Goal: Entertainment & Leisure: Consume media (video, audio)

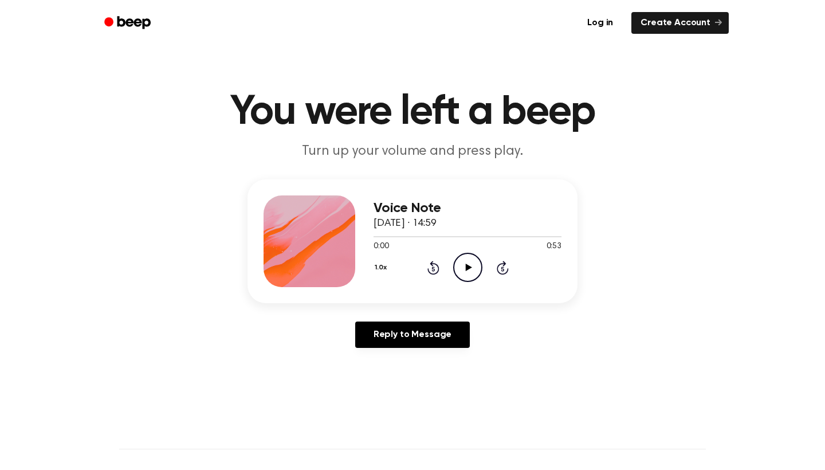
click at [468, 268] on icon at bounding box center [468, 267] width 6 height 7
click at [440, 264] on div "1.0x Rewind 5 seconds Pause Audio Skip 5 seconds" at bounding box center [468, 267] width 188 height 29
click at [435, 265] on icon at bounding box center [434, 268] width 12 height 14
click at [471, 268] on icon "Pause Audio" at bounding box center [467, 267] width 29 height 29
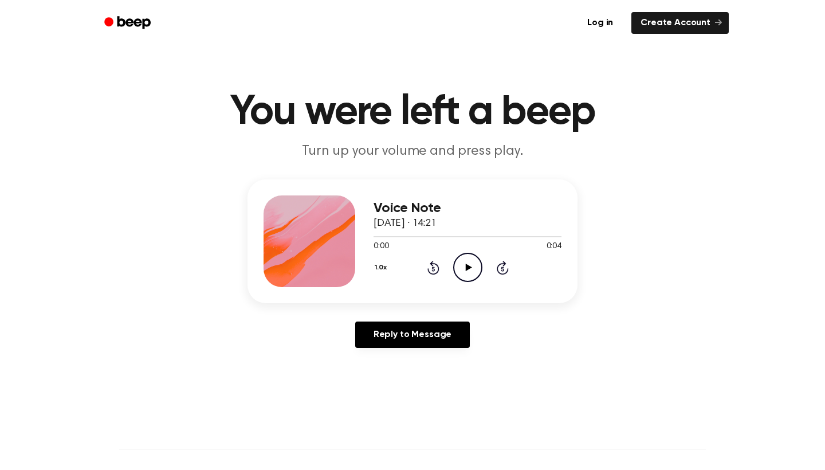
click at [465, 281] on circle at bounding box center [468, 267] width 28 height 28
click at [467, 269] on icon "Pause Audio" at bounding box center [467, 267] width 29 height 29
click at [464, 269] on icon "Play Audio" at bounding box center [467, 267] width 29 height 29
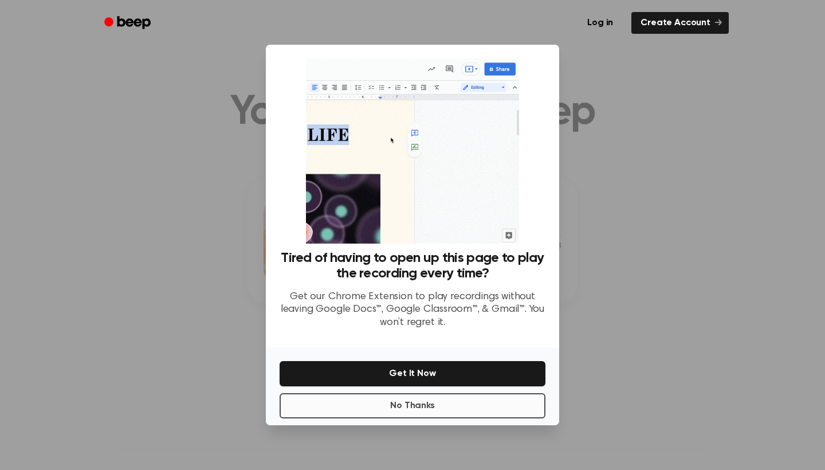
click at [440, 402] on button "No Thanks" at bounding box center [413, 405] width 266 height 25
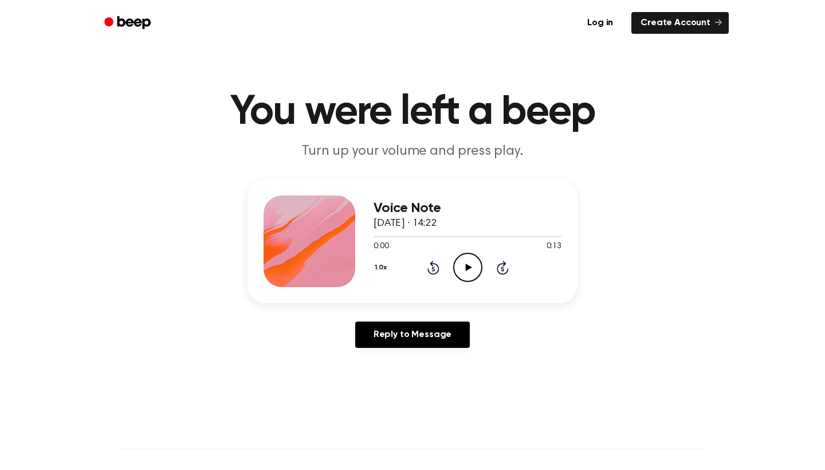
click at [474, 268] on icon "Play Audio" at bounding box center [467, 267] width 29 height 29
click at [463, 271] on icon "Pause Audio" at bounding box center [467, 267] width 29 height 29
click at [464, 269] on icon "Play Audio" at bounding box center [467, 267] width 29 height 29
click at [469, 268] on icon at bounding box center [467, 267] width 5 height 7
click at [466, 278] on icon "Play Audio" at bounding box center [467, 267] width 29 height 29
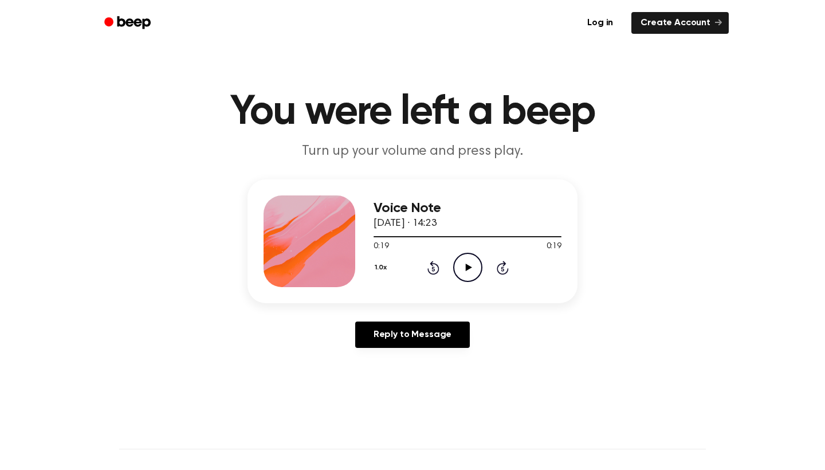
click at [453, 259] on icon "Play Audio" at bounding box center [467, 267] width 29 height 29
click at [435, 276] on div "1.0x Rewind 5 seconds Pause Audio Skip 5 seconds" at bounding box center [468, 267] width 188 height 29
click at [495, 269] on div "1.0x Rewind 5 seconds Pause Audio Skip 5 seconds" at bounding box center [468, 267] width 188 height 29
click at [503, 269] on icon "Skip 5 seconds" at bounding box center [502, 267] width 13 height 15
click at [505, 269] on icon "Skip 5 seconds" at bounding box center [502, 267] width 13 height 15
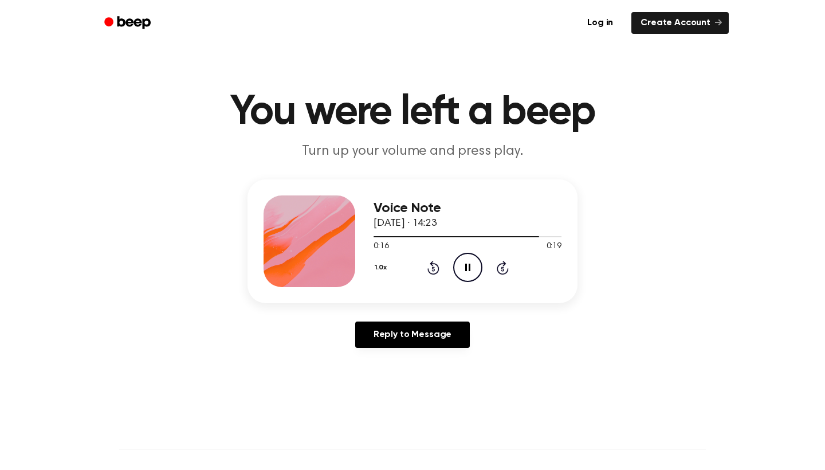
click at [467, 281] on icon "Pause Audio" at bounding box center [467, 267] width 29 height 29
click at [456, 269] on icon "Play Audio" at bounding box center [467, 267] width 29 height 29
click at [464, 270] on icon "Pause Audio" at bounding box center [467, 267] width 29 height 29
click at [464, 270] on icon "Play Audio" at bounding box center [467, 267] width 29 height 29
click at [471, 269] on icon "Pause Audio" at bounding box center [467, 267] width 29 height 29
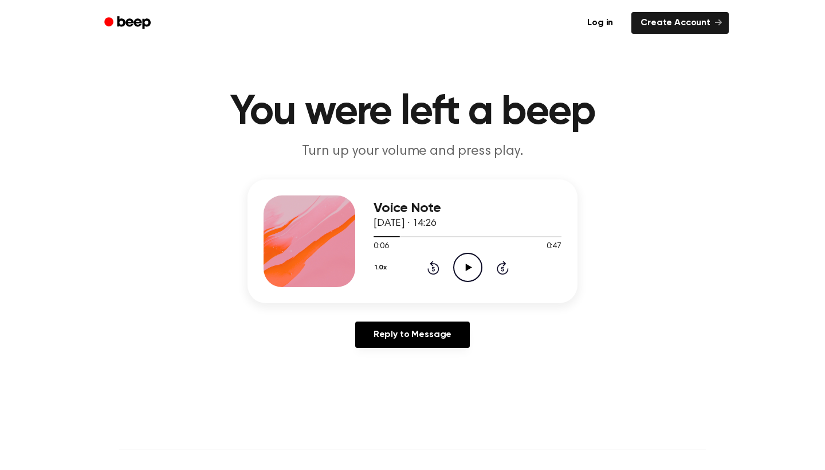
click at [427, 268] on icon "Rewind 5 seconds" at bounding box center [433, 267] width 13 height 15
click at [437, 263] on icon "Rewind 5 seconds" at bounding box center [433, 267] width 13 height 15
click at [469, 264] on icon "Play Audio" at bounding box center [467, 267] width 29 height 29
click at [468, 272] on icon "Pause Audio" at bounding box center [467, 267] width 29 height 29
click at [465, 269] on icon "Play Audio" at bounding box center [467, 267] width 29 height 29
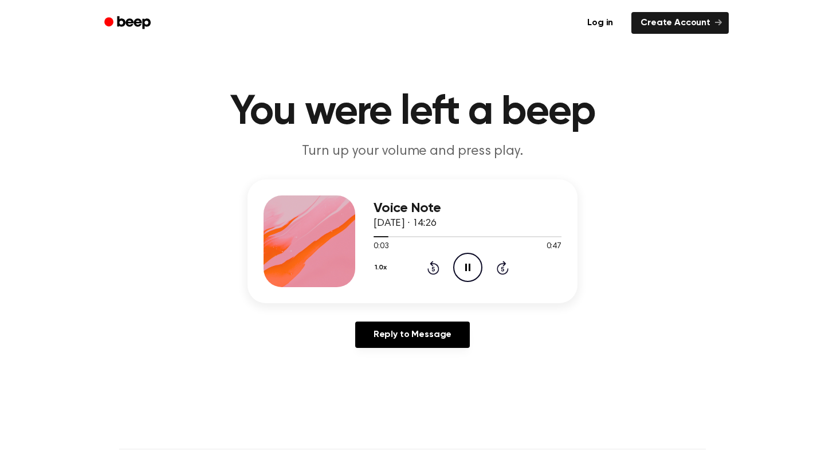
click at [465, 269] on icon "Pause Audio" at bounding box center [467, 267] width 29 height 29
click at [469, 265] on icon "Play Audio" at bounding box center [467, 267] width 29 height 29
click at [469, 265] on icon at bounding box center [467, 267] width 5 height 7
click at [469, 265] on icon "Play Audio" at bounding box center [467, 267] width 29 height 29
click at [469, 265] on icon at bounding box center [467, 267] width 5 height 7
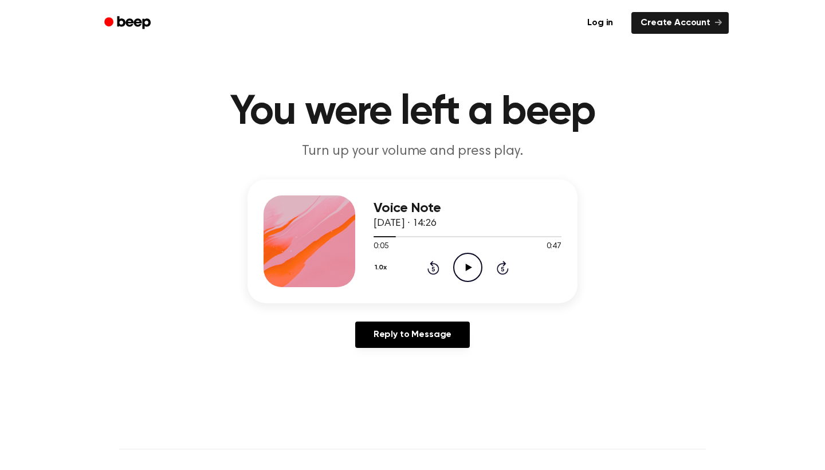
click at [469, 265] on icon "Play Audio" at bounding box center [467, 267] width 29 height 29
click at [469, 271] on icon at bounding box center [467, 267] width 5 height 7
click at [469, 268] on icon at bounding box center [468, 267] width 6 height 7
click at [468, 268] on icon "Pause Audio" at bounding box center [467, 267] width 29 height 29
click at [472, 272] on icon "Play Audio" at bounding box center [467, 267] width 29 height 29
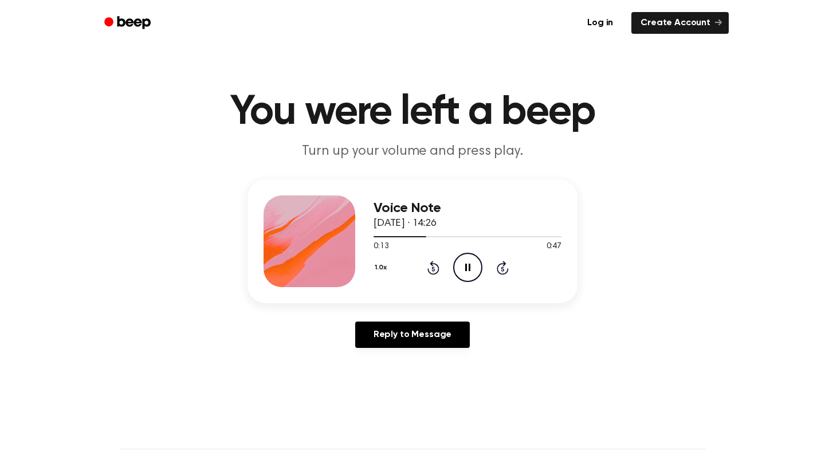
click at [472, 270] on icon "Pause Audio" at bounding box center [467, 267] width 29 height 29
click at [466, 265] on icon at bounding box center [468, 267] width 6 height 7
click at [428, 263] on icon "Rewind 5 seconds" at bounding box center [433, 267] width 13 height 15
click at [433, 264] on icon at bounding box center [434, 268] width 12 height 14
click at [435, 269] on icon "Rewind 5 seconds" at bounding box center [433, 267] width 13 height 15
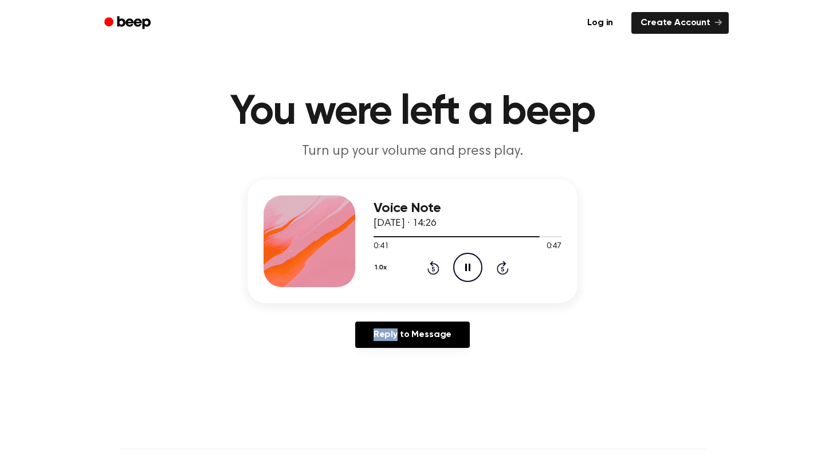
click at [435, 269] on icon "Rewind 5 seconds" at bounding box center [433, 267] width 13 height 15
click at [516, 146] on p "Turn up your volume and press play." at bounding box center [413, 151] width 440 height 19
click at [428, 268] on icon "Rewind 5 seconds" at bounding box center [433, 267] width 13 height 15
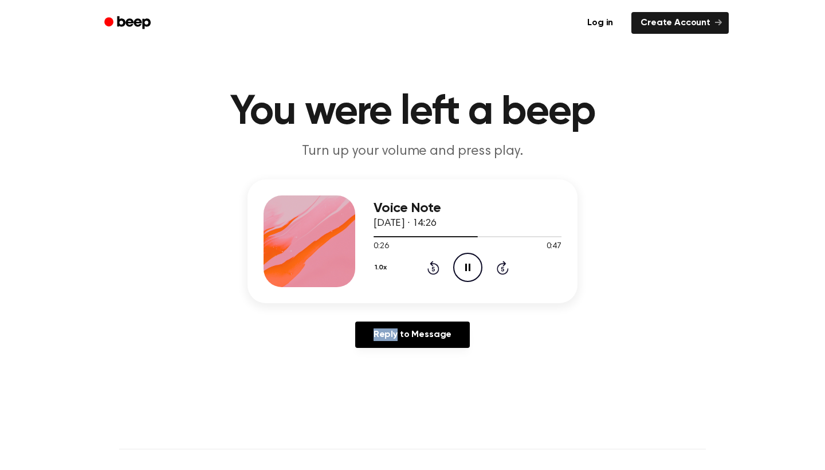
click at [439, 279] on div "1.0x Rewind 5 seconds Pause Audio Skip 5 seconds" at bounding box center [468, 267] width 188 height 29
click at [437, 269] on icon "Rewind 5 seconds" at bounding box center [433, 267] width 13 height 15
click at [427, 269] on icon "Rewind 5 seconds" at bounding box center [433, 267] width 13 height 15
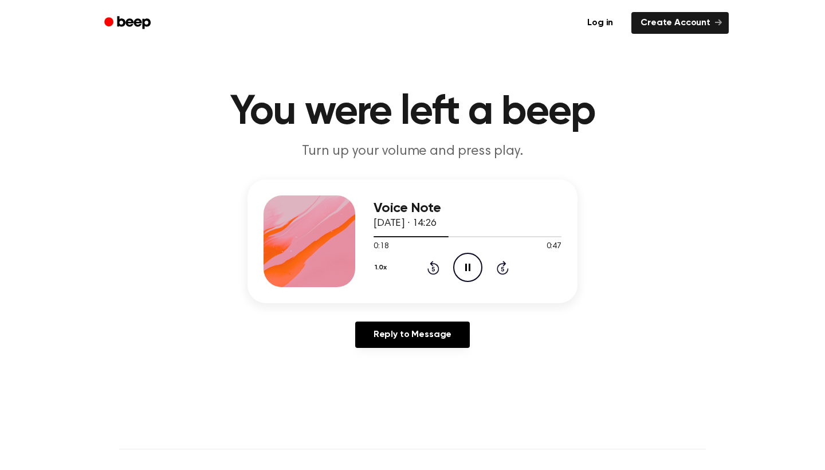
click at [351, 119] on h1 "You were left a beep" at bounding box center [412, 112] width 587 height 41
click at [435, 270] on icon "Rewind 5 seconds" at bounding box center [433, 267] width 13 height 15
click at [467, 259] on icon "Pause Audio" at bounding box center [467, 267] width 29 height 29
click at [425, 259] on div "1.0x Rewind 5 seconds Play Audio Skip 5 seconds" at bounding box center [468, 267] width 188 height 29
click at [443, 272] on div "1.0x Rewind 5 seconds Play Audio Skip 5 seconds" at bounding box center [468, 267] width 188 height 29
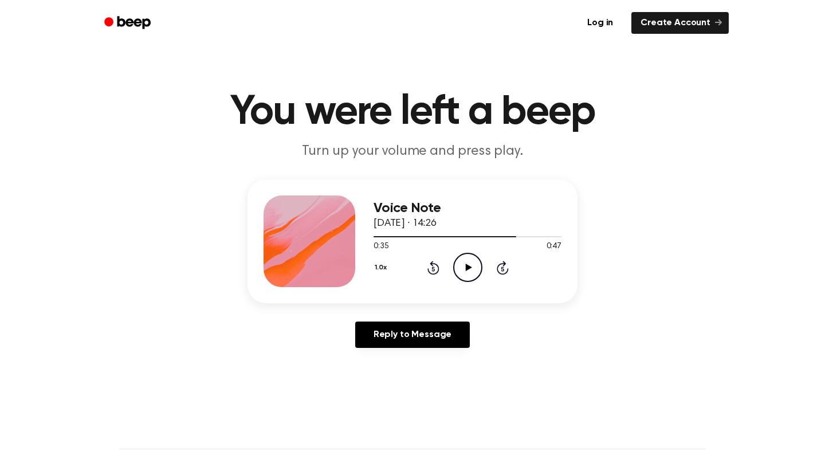
click at [433, 267] on icon "Rewind 5 seconds" at bounding box center [433, 267] width 13 height 15
click at [459, 267] on icon "Play Audio" at bounding box center [467, 267] width 29 height 29
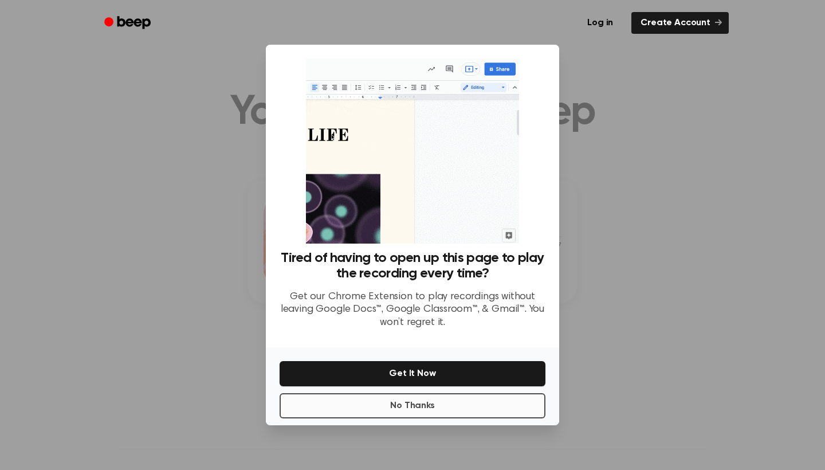
click at [498, 404] on button "No Thanks" at bounding box center [413, 405] width 266 height 25
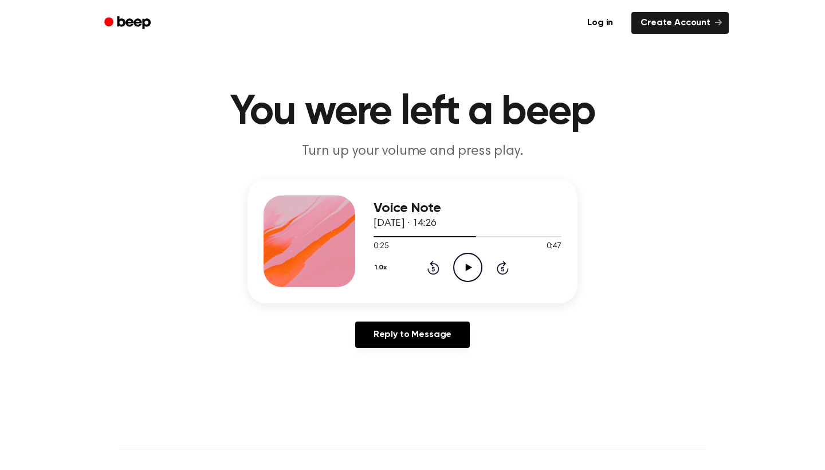
click at [468, 274] on icon "Play Audio" at bounding box center [467, 267] width 29 height 29
click at [470, 272] on icon "Pause Audio" at bounding box center [467, 267] width 29 height 29
click at [461, 265] on icon "Play Audio" at bounding box center [467, 267] width 29 height 29
click at [469, 264] on icon at bounding box center [467, 267] width 5 height 7
click at [469, 264] on icon "Play Audio" at bounding box center [467, 267] width 29 height 29
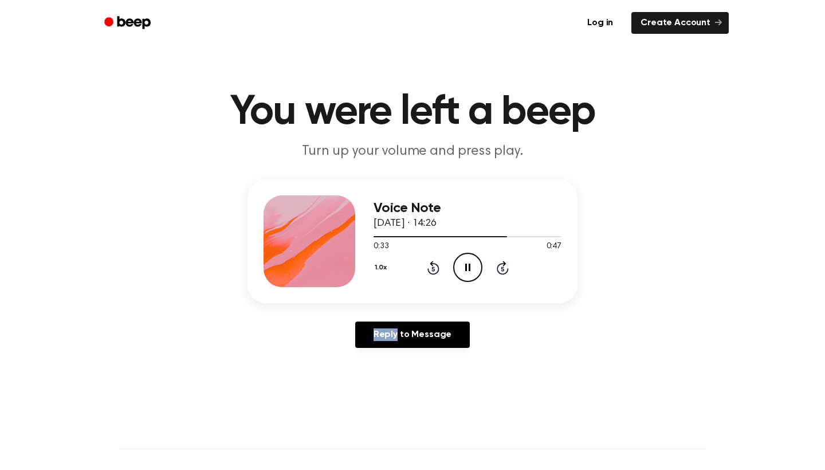
click at [469, 265] on icon at bounding box center [467, 267] width 5 height 7
click at [463, 272] on icon "Play Audio" at bounding box center [467, 267] width 29 height 29
click at [465, 268] on icon "Pause Audio" at bounding box center [467, 267] width 29 height 29
click at [465, 268] on icon "Play Audio" at bounding box center [467, 267] width 29 height 29
click at [471, 268] on icon "Pause Audio" at bounding box center [467, 267] width 29 height 29
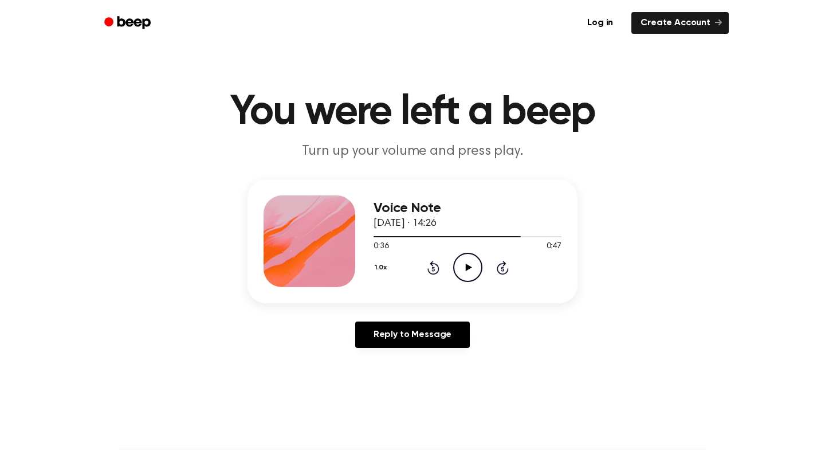
click at [380, 106] on h1 "You were left a beep" at bounding box center [412, 112] width 587 height 41
click at [461, 260] on icon "Play Audio" at bounding box center [467, 267] width 29 height 29
click at [463, 263] on icon "Pause Audio" at bounding box center [467, 267] width 29 height 29
click at [464, 259] on icon "Play Audio" at bounding box center [467, 267] width 29 height 29
click at [466, 265] on icon at bounding box center [467, 267] width 5 height 7
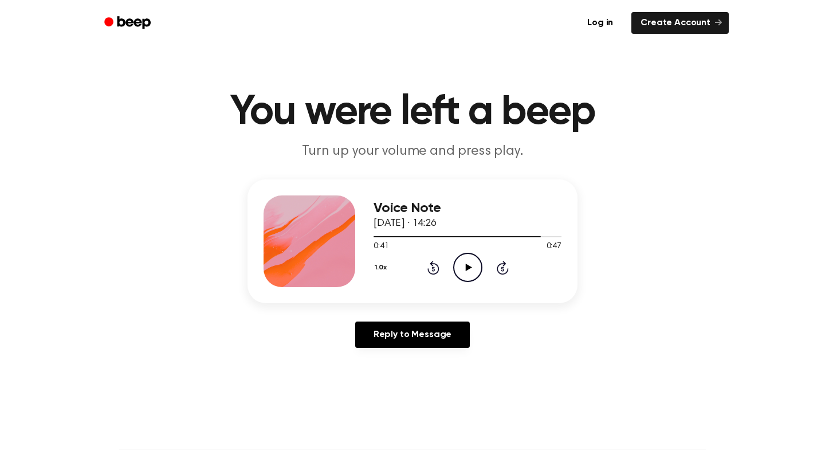
click at [465, 267] on icon "Play Audio" at bounding box center [467, 267] width 29 height 29
click at [468, 272] on icon "Pause Audio" at bounding box center [467, 267] width 29 height 29
click at [471, 265] on icon "Play Audio" at bounding box center [467, 267] width 29 height 29
click at [468, 263] on icon "Pause Audio" at bounding box center [467, 267] width 29 height 29
click at [460, 267] on icon "Play Audio" at bounding box center [467, 267] width 29 height 29
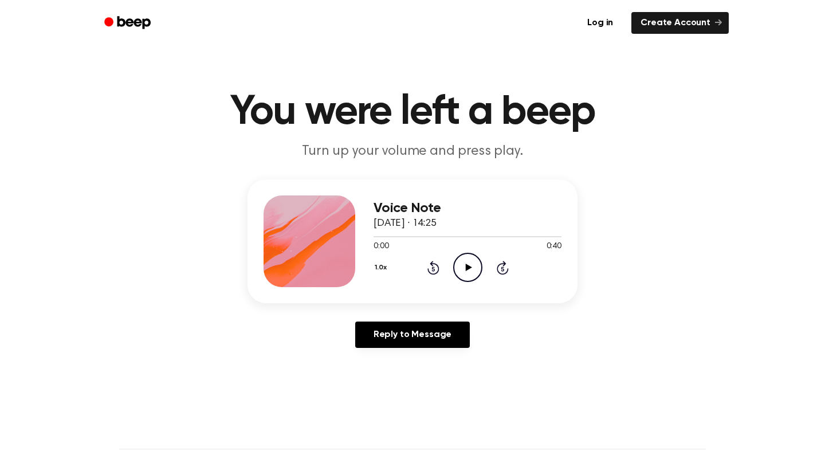
click at [458, 266] on icon "Play Audio" at bounding box center [467, 267] width 29 height 29
click at [467, 268] on icon at bounding box center [467, 267] width 5 height 7
click at [460, 273] on icon "Play Audio" at bounding box center [467, 267] width 29 height 29
click at [463, 269] on icon "Pause Audio" at bounding box center [467, 267] width 29 height 29
click at [463, 269] on icon "Play Audio" at bounding box center [467, 267] width 29 height 29
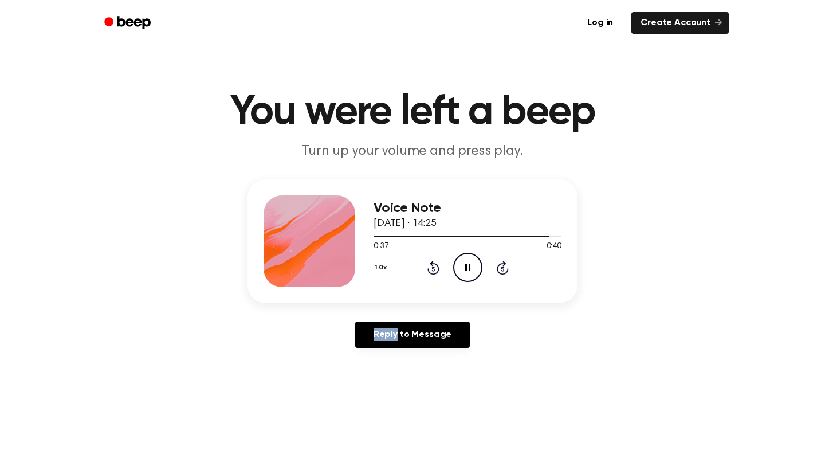
click at [467, 270] on icon "Pause Audio" at bounding box center [467, 267] width 29 height 29
click at [467, 270] on icon at bounding box center [468, 267] width 6 height 7
click at [467, 269] on icon "Pause Audio" at bounding box center [467, 267] width 29 height 29
click at [466, 263] on icon "Play Audio" at bounding box center [467, 267] width 29 height 29
click at [463, 261] on icon "Play Audio" at bounding box center [467, 267] width 29 height 29
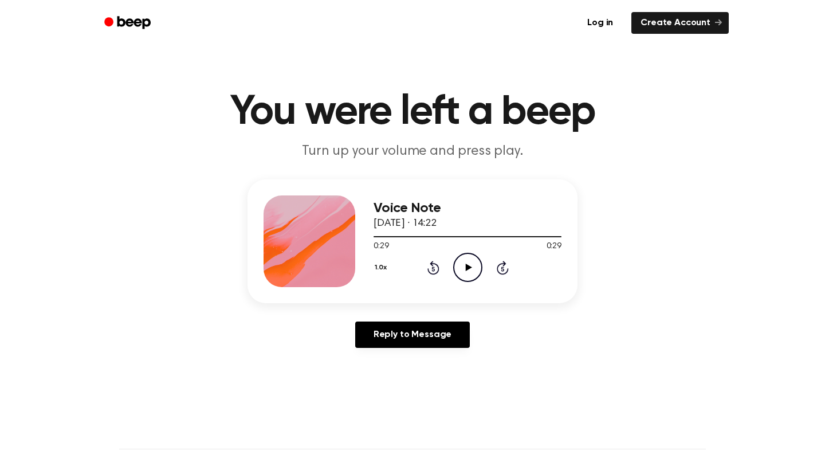
click at [459, 268] on icon "Play Audio" at bounding box center [467, 267] width 29 height 29
click at [508, 268] on icon "Skip 5 seconds" at bounding box center [502, 267] width 13 height 15
click at [506, 269] on icon "Skip 5 seconds" at bounding box center [502, 267] width 13 height 15
click at [468, 271] on icon "Pause Audio" at bounding box center [467, 267] width 29 height 29
click at [461, 269] on icon "Play Audio" at bounding box center [467, 267] width 29 height 29
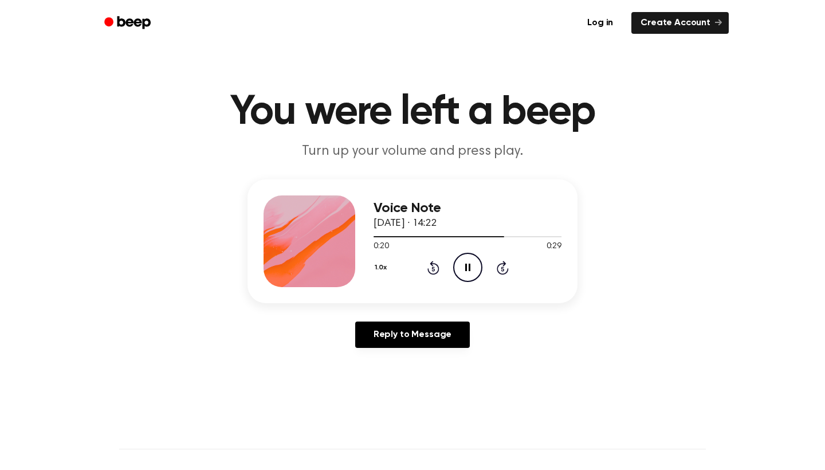
click at [469, 266] on icon at bounding box center [467, 267] width 5 height 7
click at [463, 263] on icon "Play Audio" at bounding box center [467, 267] width 29 height 29
click at [464, 266] on icon "Pause Audio" at bounding box center [467, 267] width 29 height 29
click at [465, 269] on icon "Play Audio" at bounding box center [467, 267] width 29 height 29
click at [459, 269] on icon "Play Audio" at bounding box center [467, 267] width 29 height 29
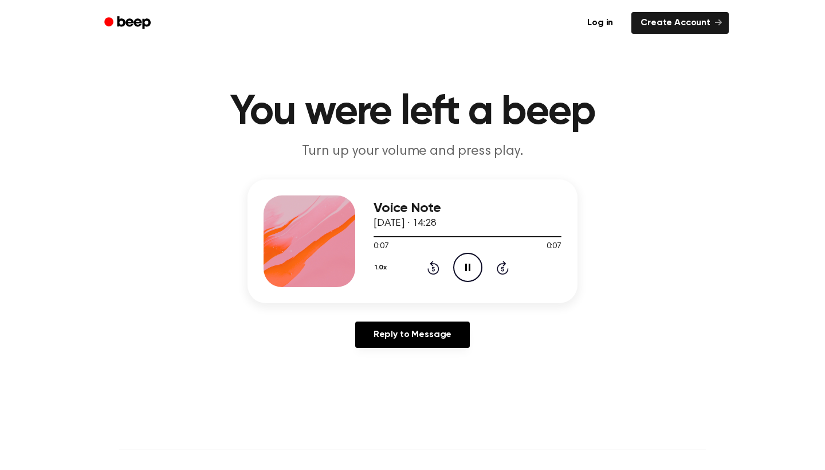
click at [465, 264] on icon "Pause Audio" at bounding box center [467, 267] width 29 height 29
